Goal: Information Seeking & Learning: Learn about a topic

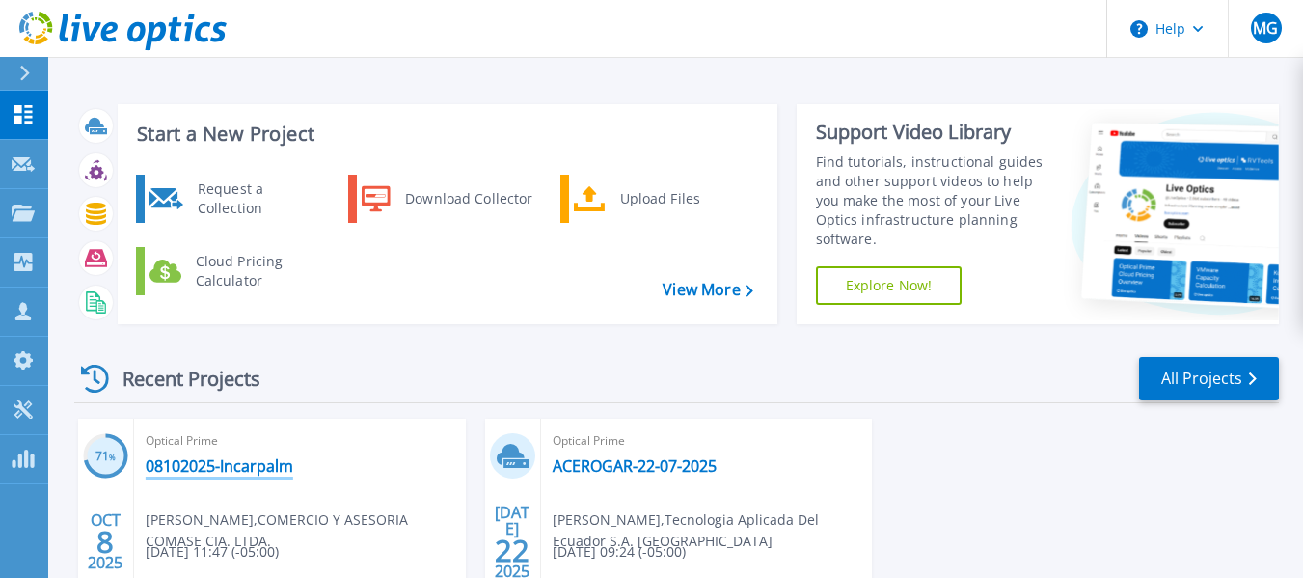
click at [169, 471] on link "08102025-Incarpalm" at bounding box center [220, 465] width 148 height 19
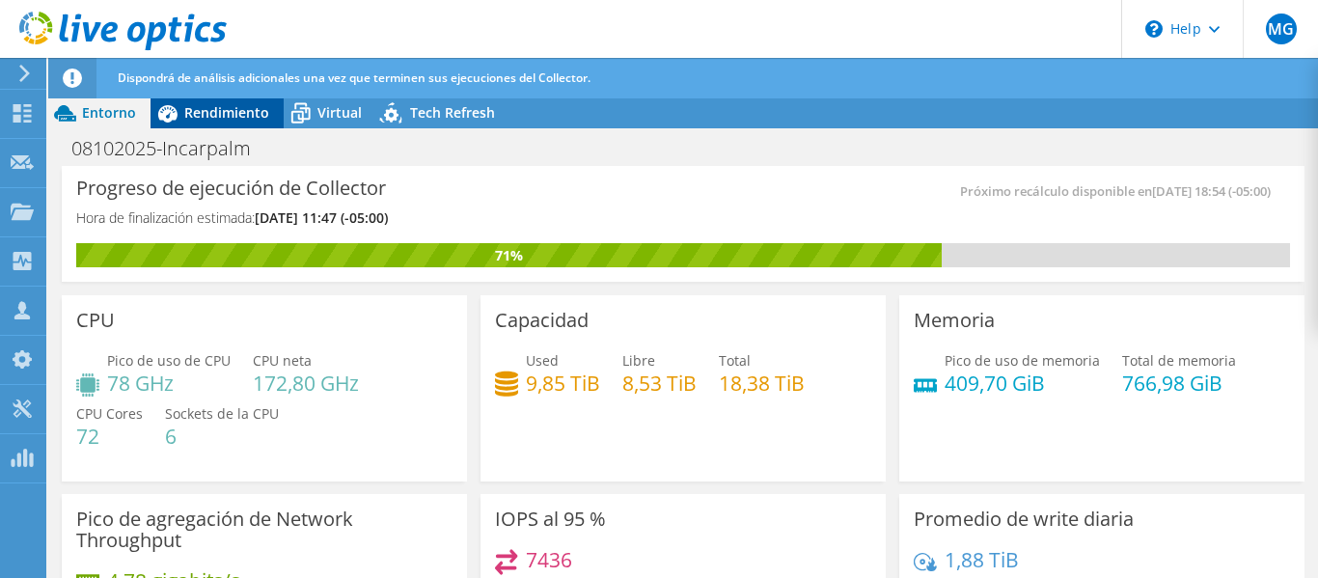
click at [231, 114] on span "Rendimiento" at bounding box center [226, 112] width 85 height 18
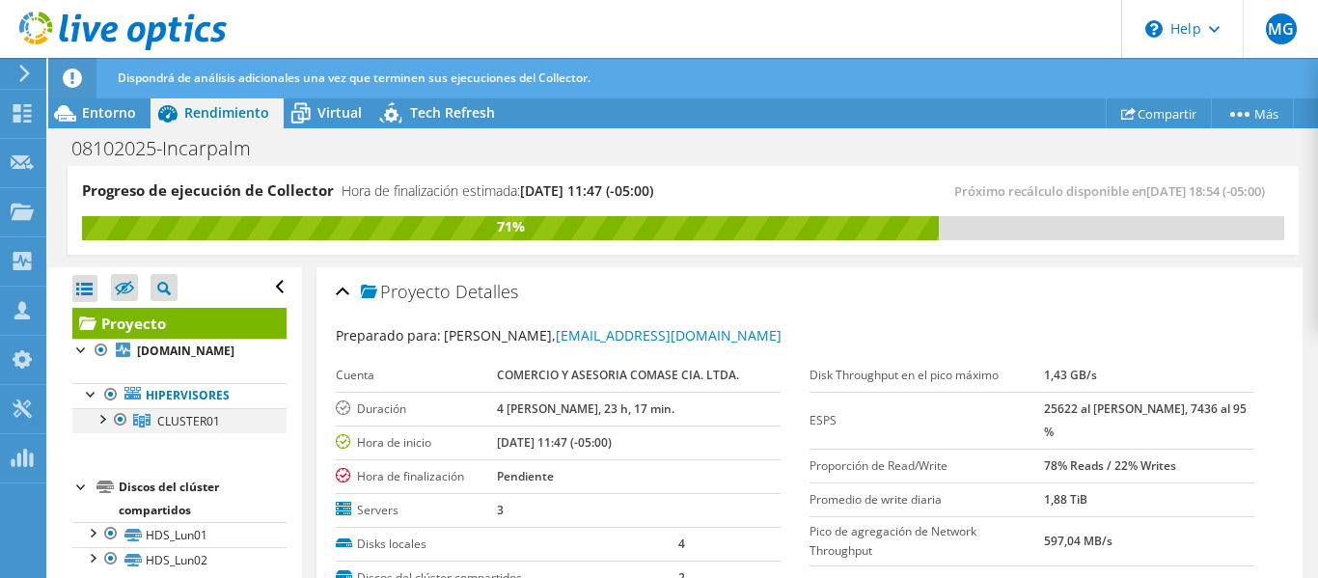
click at [100, 417] on div at bounding box center [101, 417] width 19 height 19
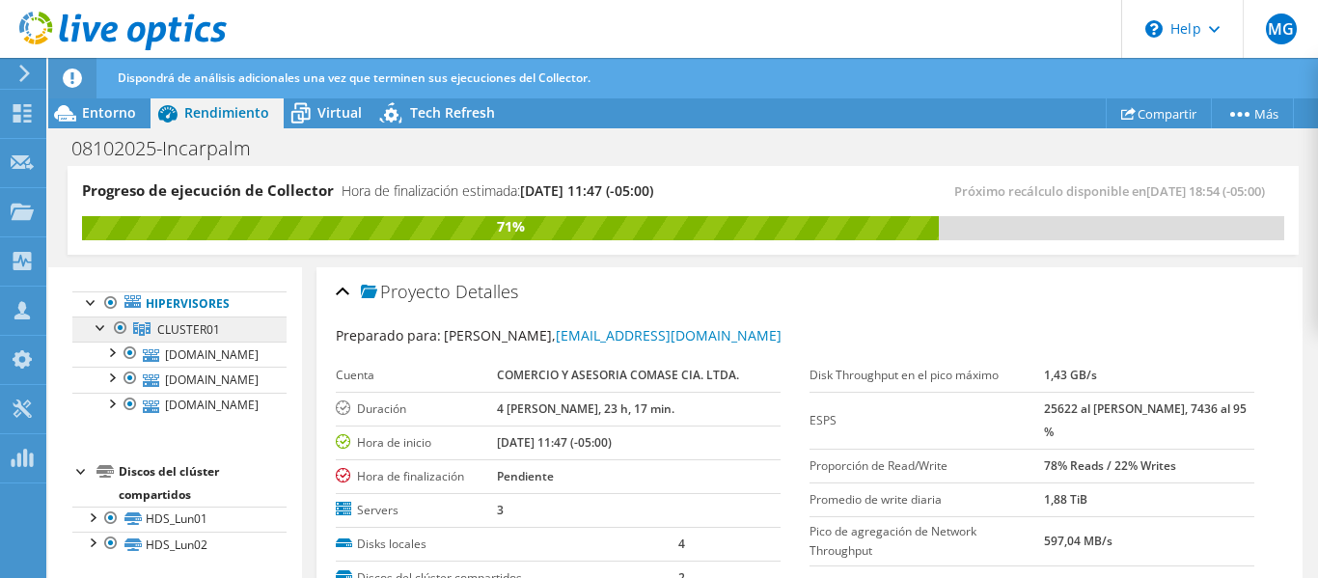
click at [162, 318] on link "CLUSTER01" at bounding box center [179, 328] width 214 height 25
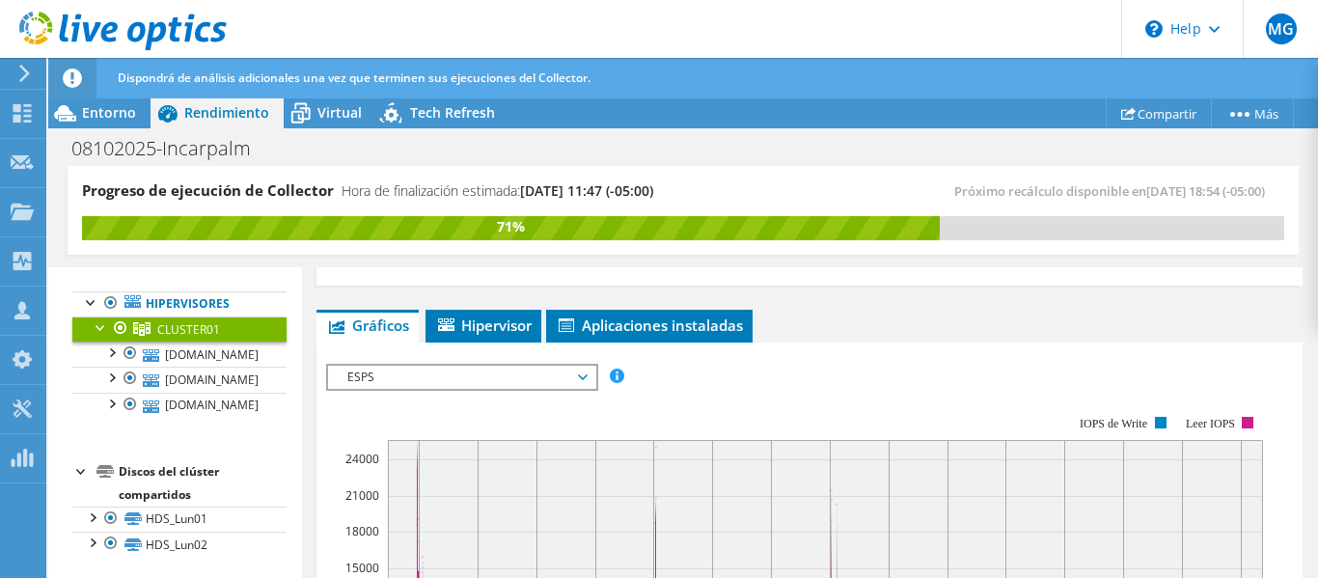
scroll to position [386, 0]
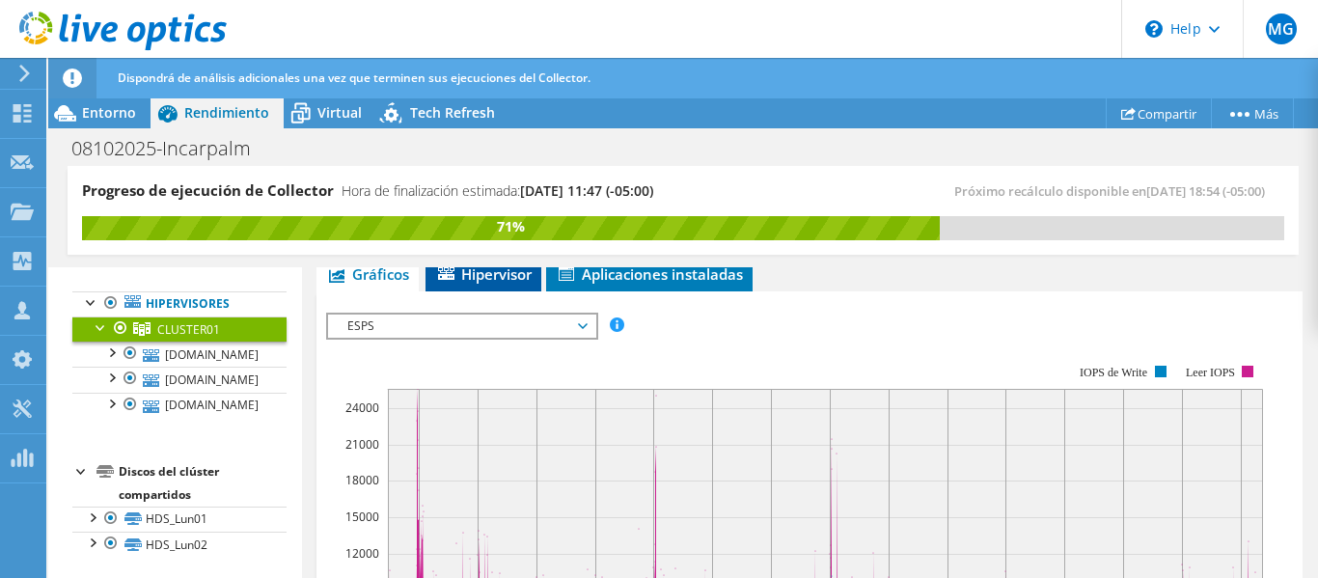
click at [479, 280] on span "Hipervisor" at bounding box center [483, 273] width 96 height 19
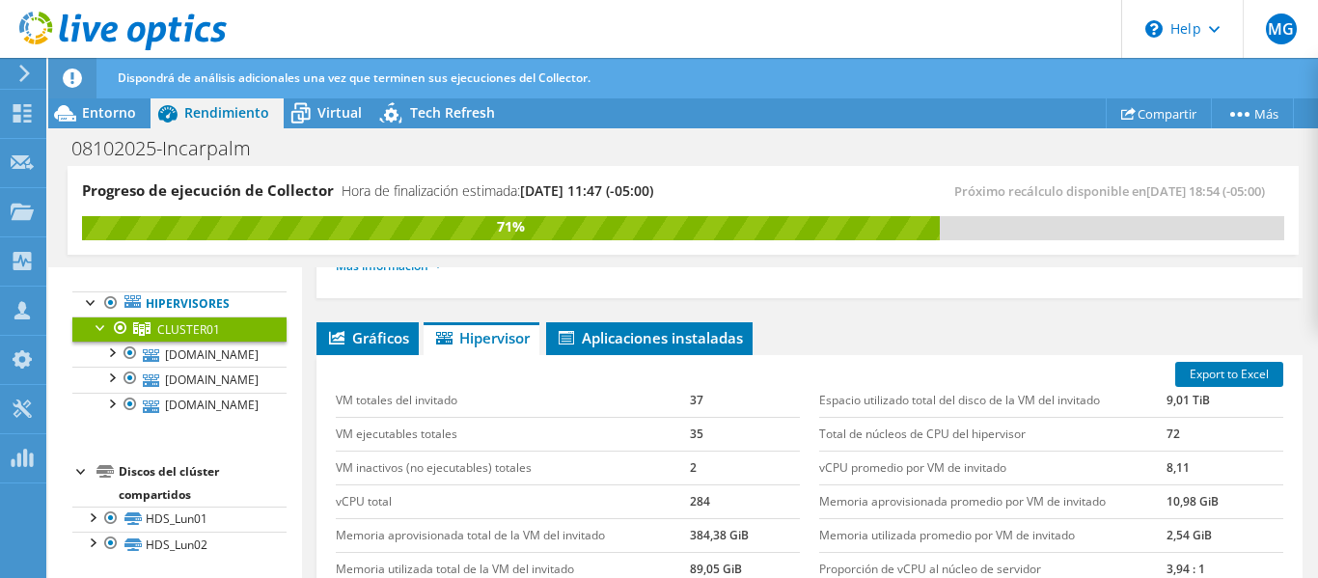
scroll to position [289, 0]
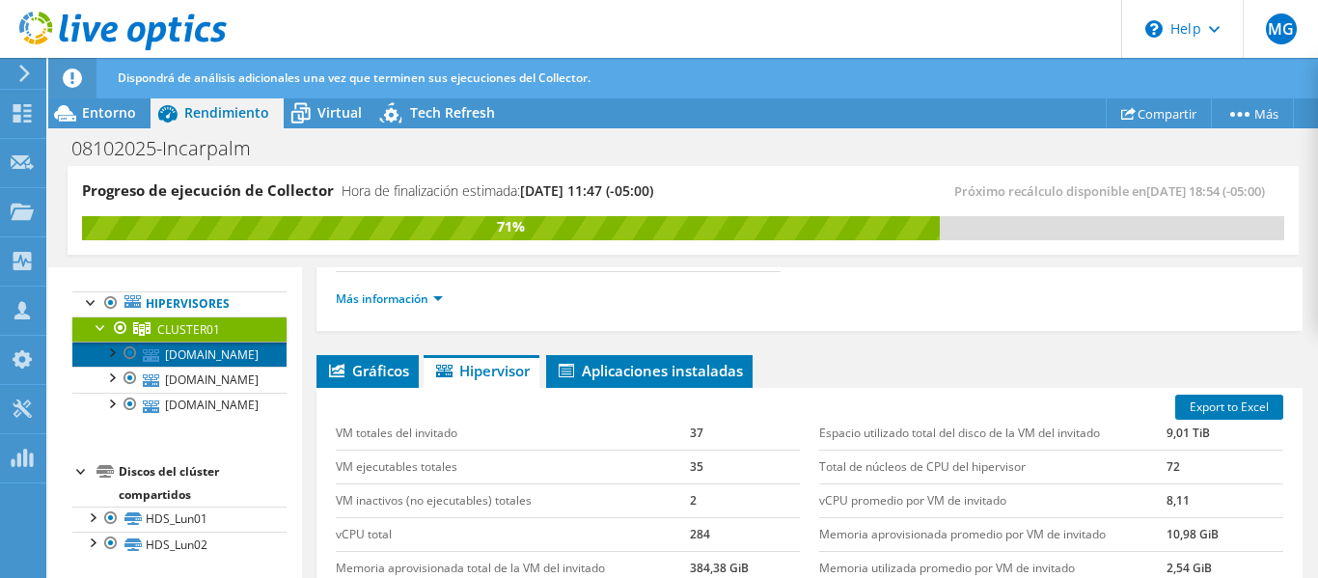
click at [243, 355] on link "[DOMAIN_NAME]" at bounding box center [179, 354] width 214 height 25
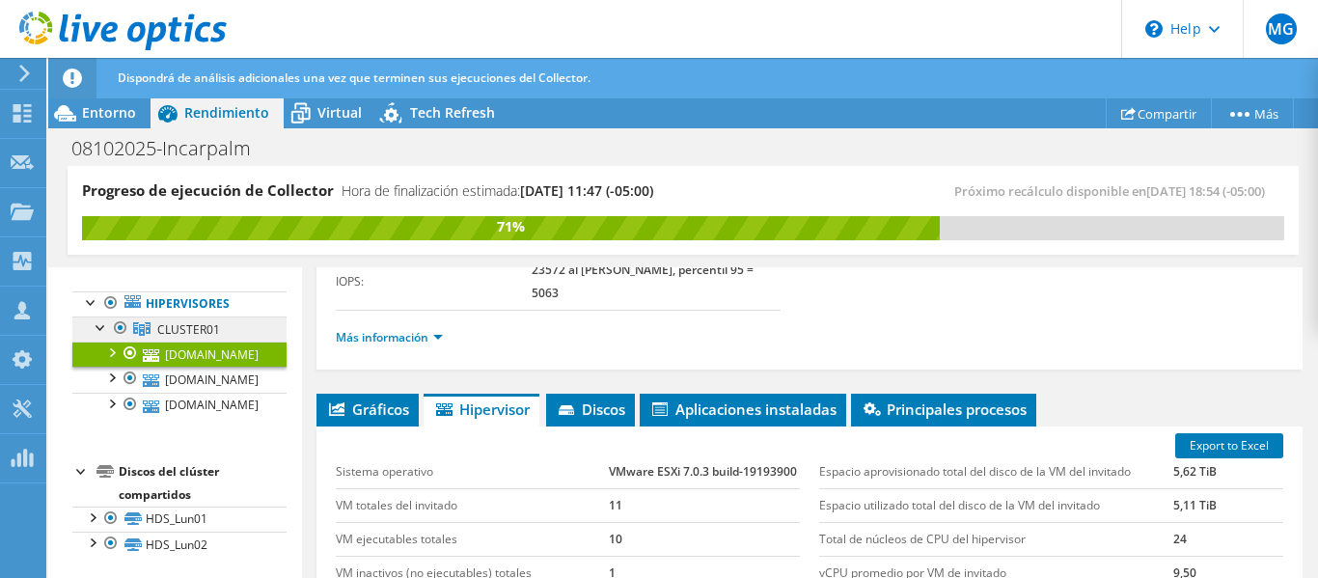
click at [157, 335] on link "CLUSTER01" at bounding box center [179, 328] width 214 height 25
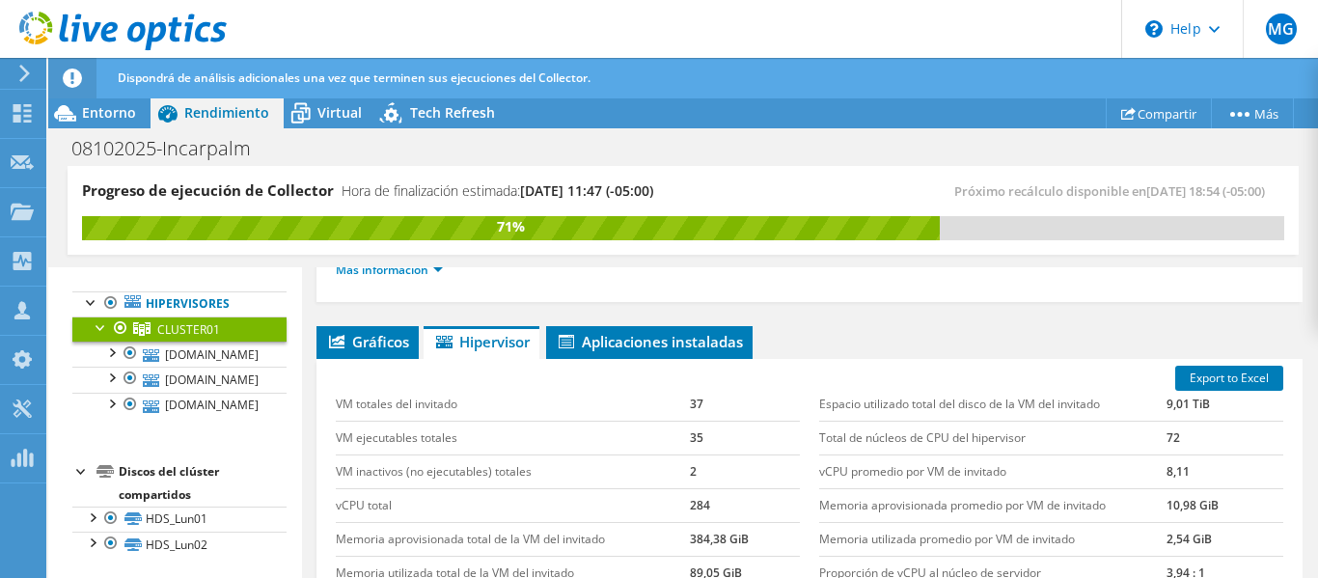
scroll to position [291, 0]
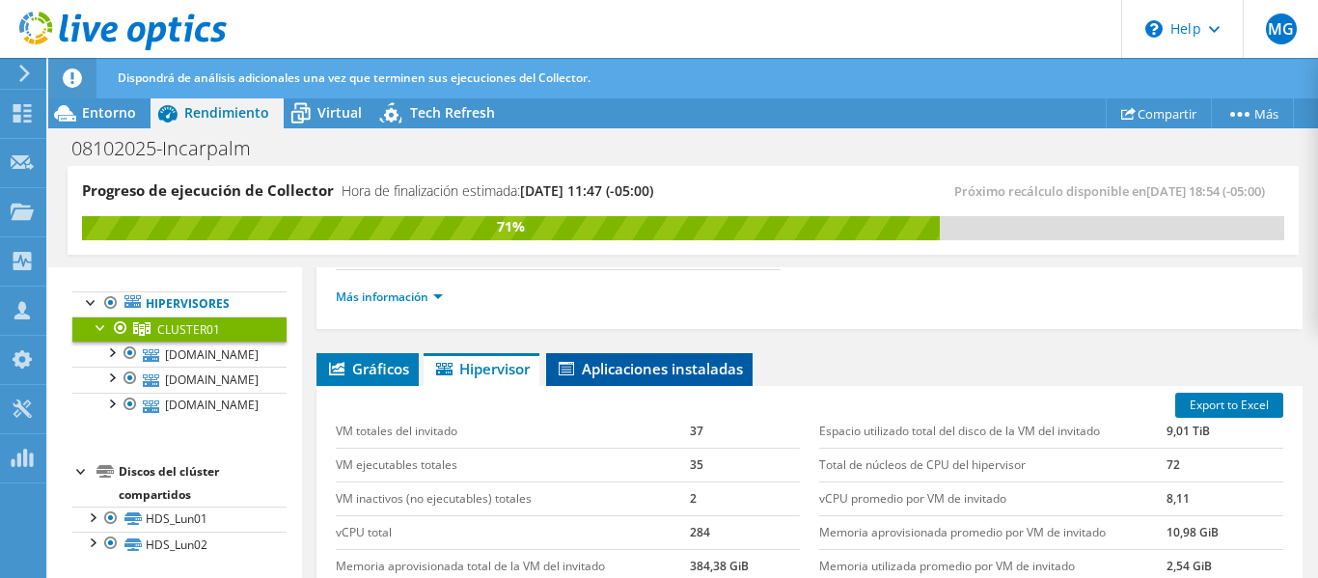
click at [641, 372] on span "Aplicaciones instaladas" at bounding box center [649, 368] width 187 height 19
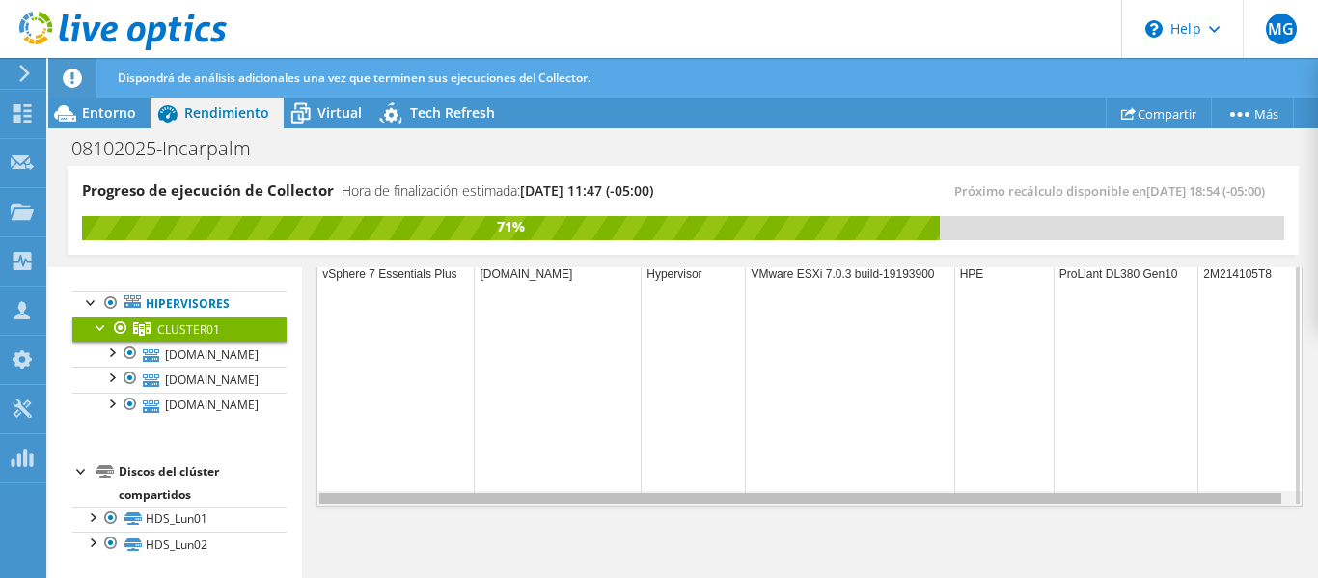
scroll to position [0, 4]
drag, startPoint x: 851, startPoint y: 502, endPoint x: 901, endPoint y: 486, distance: 52.5
click at [901, 486] on body "MG Asociado de canal [PERSON_NAME] [EMAIL_ADDRESS][DOMAIN_NAME] COMERCIO Y ASES…" at bounding box center [659, 289] width 1318 height 578
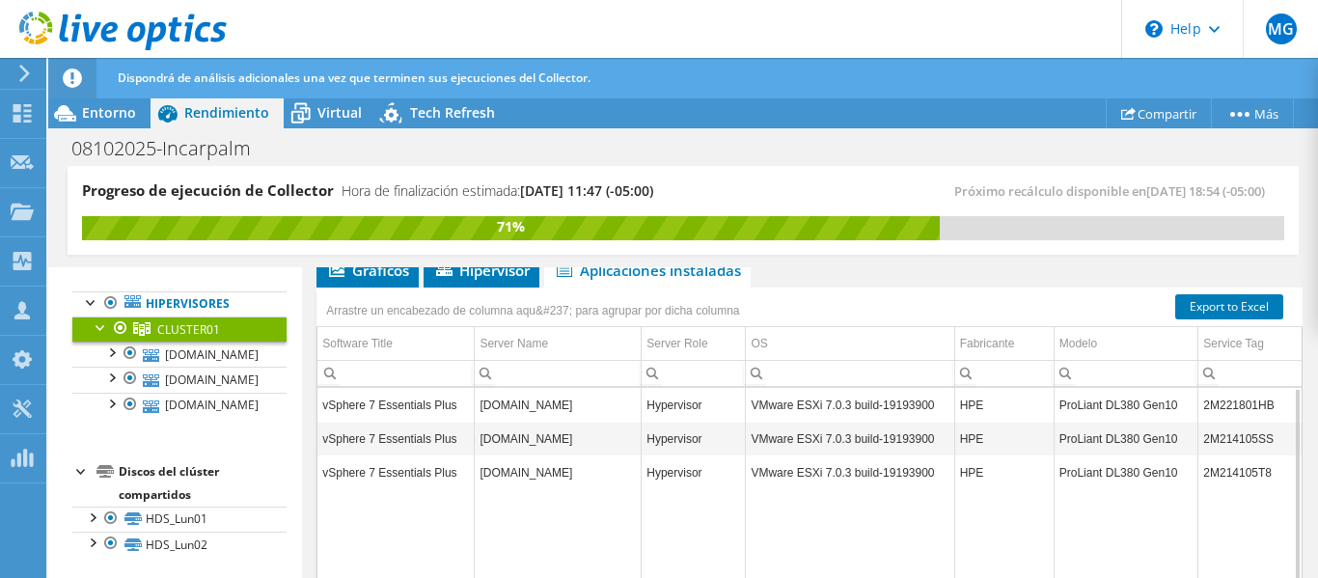
scroll to position [388, 0]
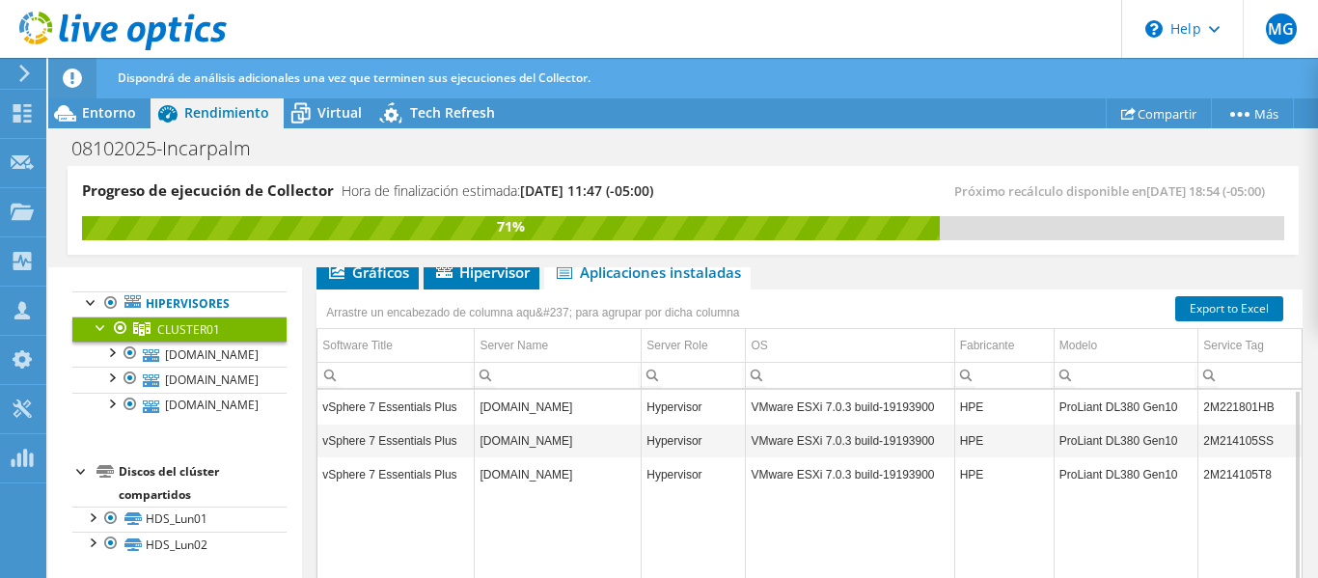
click at [788, 414] on td "VMware ESXi 7.0.3 build-19193900" at bounding box center [850, 407] width 208 height 34
click at [107, 357] on div at bounding box center [110, 351] width 19 height 19
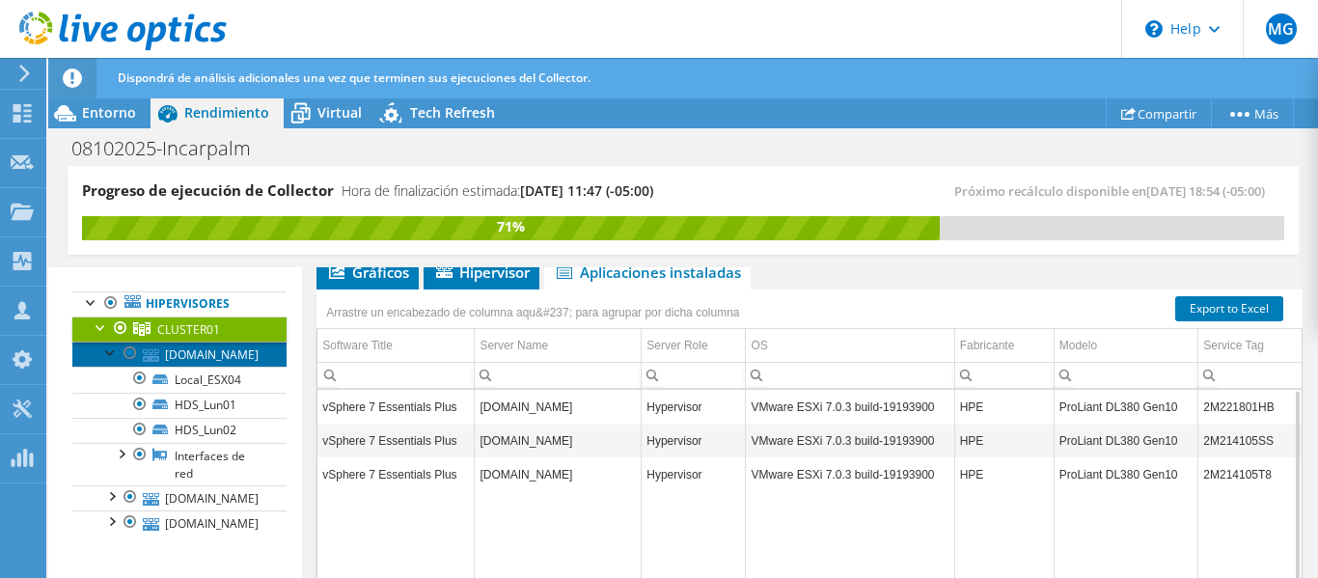
click at [184, 352] on link "[DOMAIN_NAME]" at bounding box center [179, 354] width 214 height 25
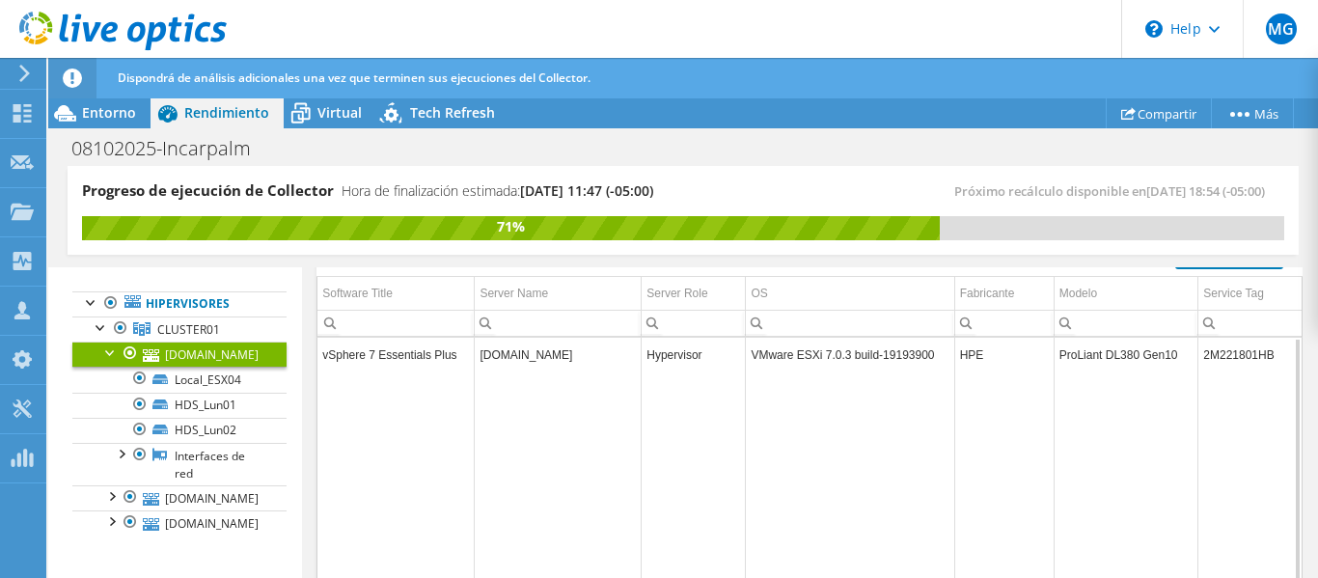
scroll to position [291, 0]
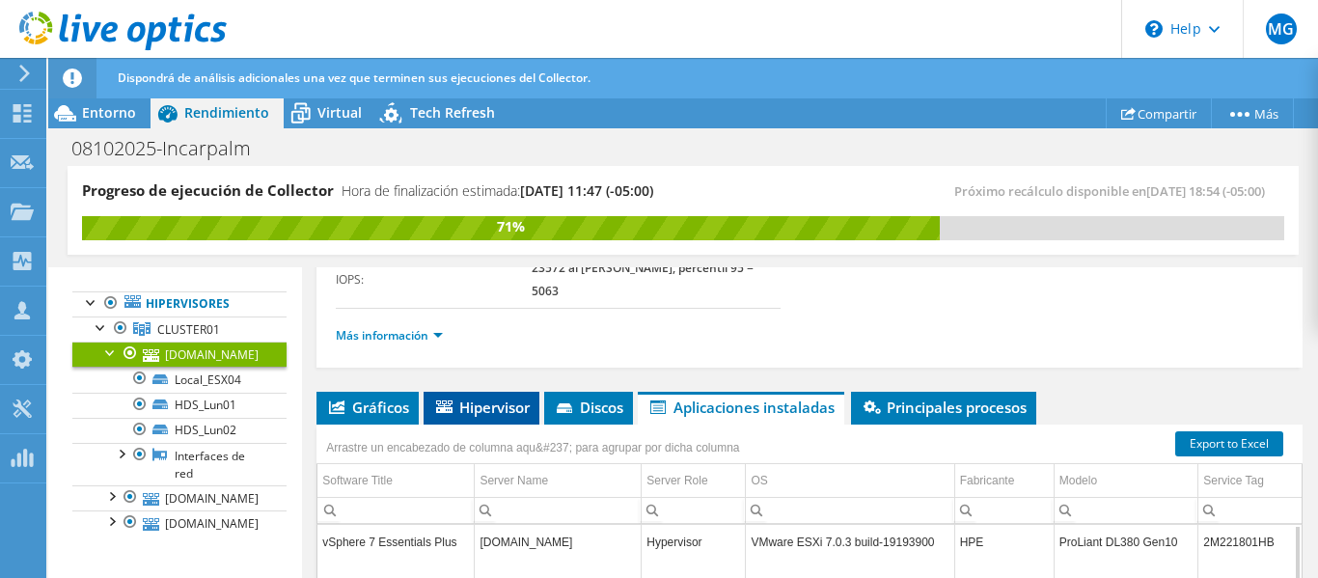
click at [485, 392] on li "Hipervisor" at bounding box center [482, 408] width 116 height 33
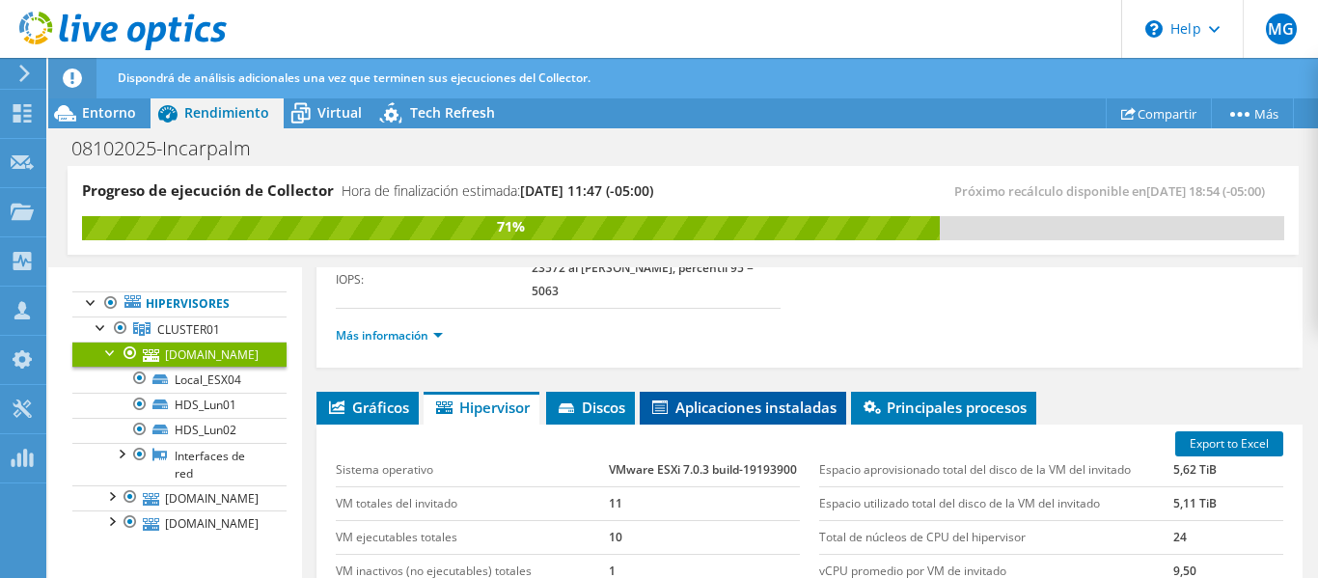
click at [735, 397] on span "Aplicaciones instaladas" at bounding box center [742, 406] width 187 height 19
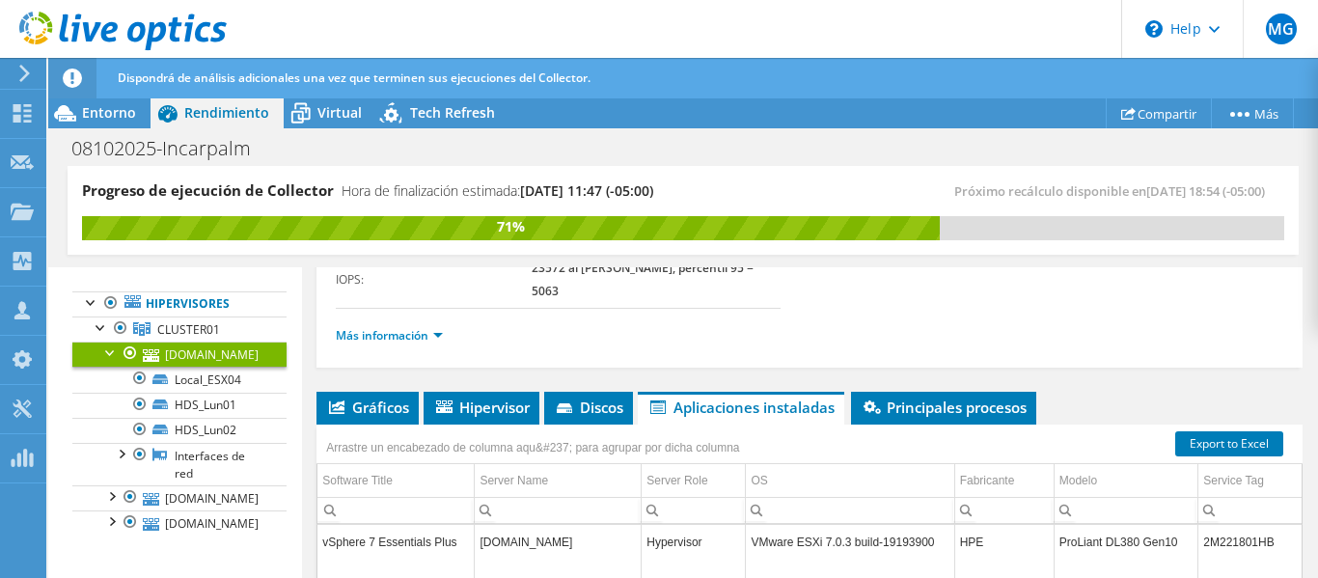
click at [943, 351] on div "[DOMAIN_NAME] Detalles Sistema operativo VMware ESXi 7.0.3 build-19193900 Disks…" at bounding box center [809, 442] width 1015 height 932
click at [947, 397] on span "Principales procesos" at bounding box center [944, 406] width 166 height 19
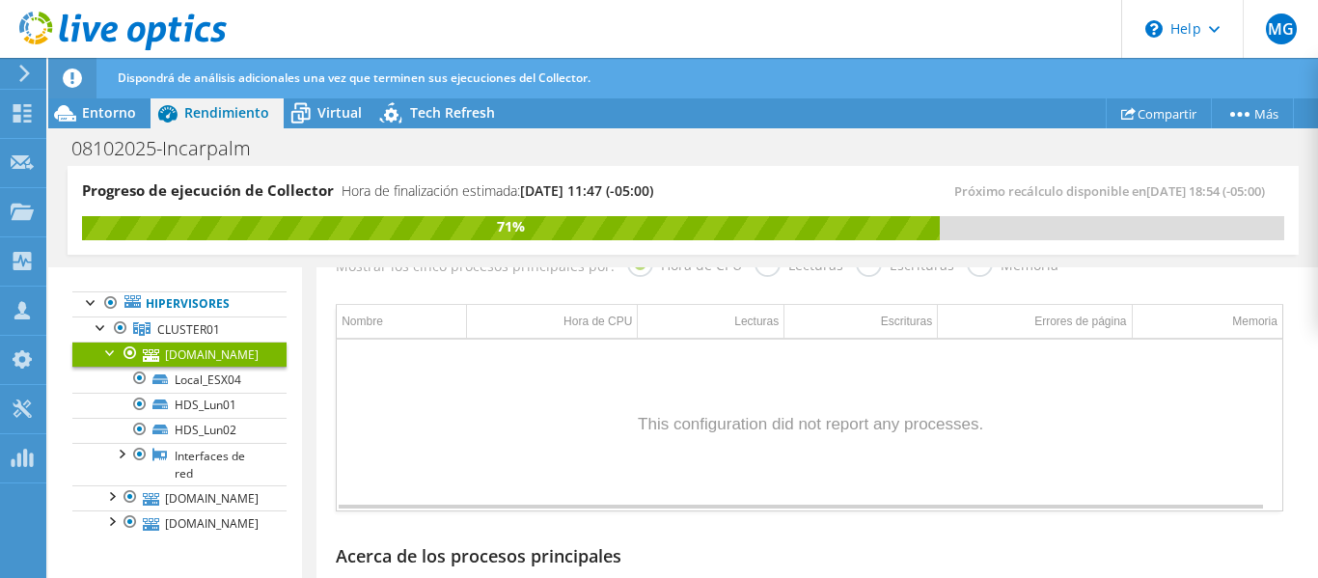
scroll to position [195, 0]
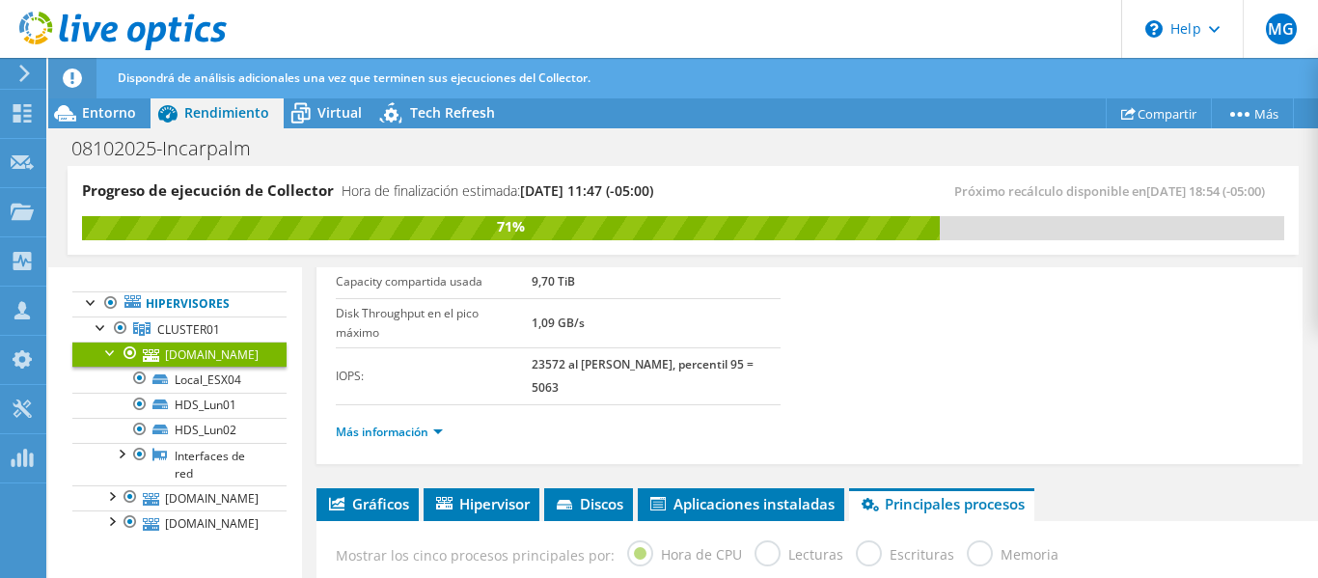
click at [200, 353] on link "[DOMAIN_NAME]" at bounding box center [179, 354] width 214 height 25
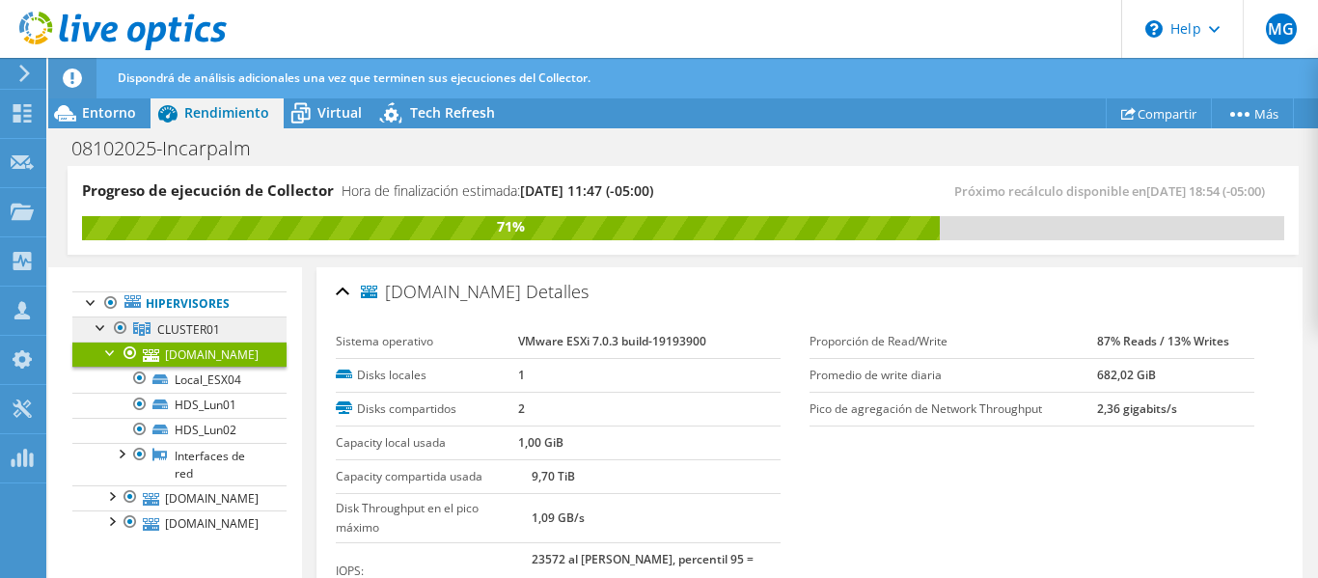
click at [185, 334] on span "CLUSTER01" at bounding box center [188, 329] width 63 height 16
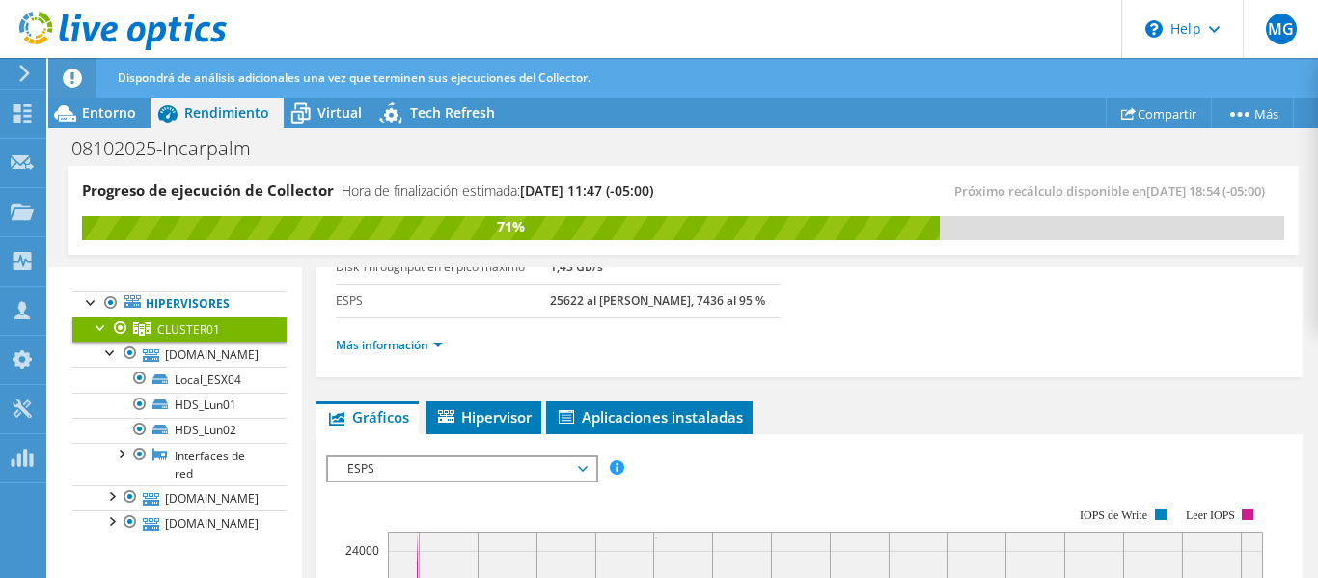
scroll to position [289, 0]
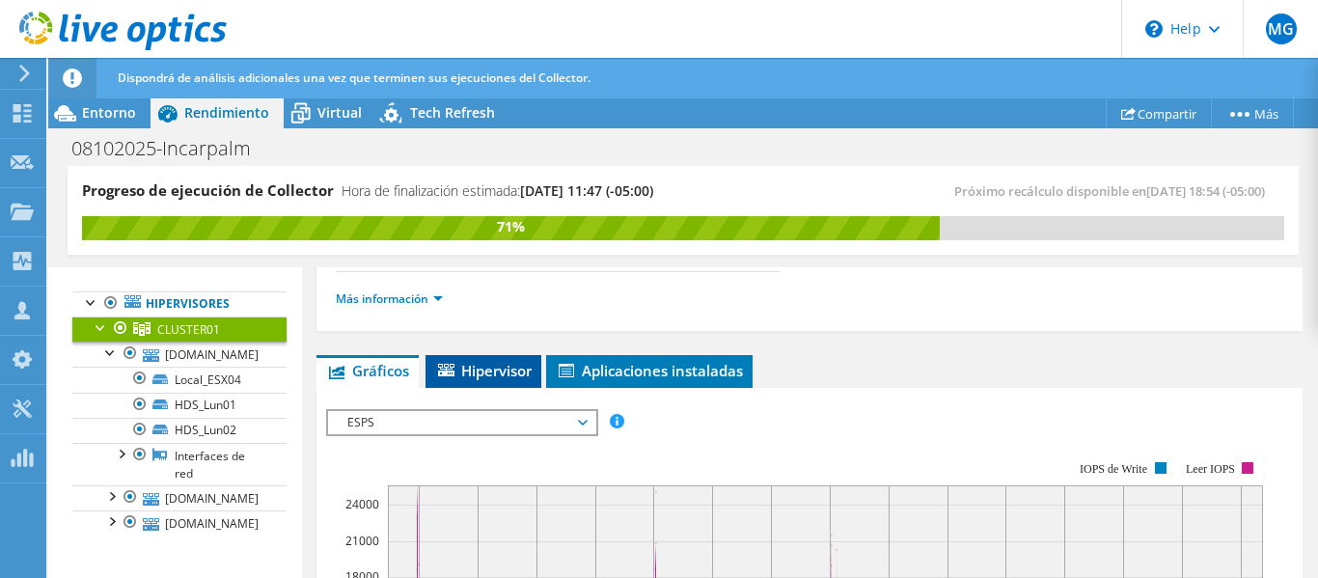
click at [502, 373] on span "Hipervisor" at bounding box center [483, 370] width 96 height 19
